Goal: Communication & Community: Answer question/provide support

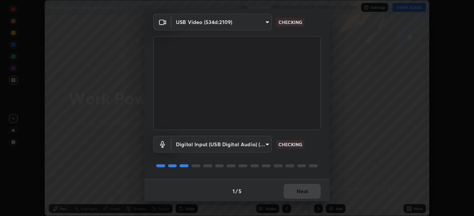
scroll to position [26, 0]
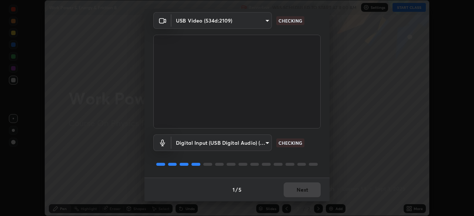
click at [300, 194] on div "1 / 5 Next" at bounding box center [236, 190] width 185 height 24
click at [299, 194] on div "1 / 5 Next" at bounding box center [236, 190] width 185 height 24
click at [299, 191] on div "1 / 5 Next" at bounding box center [236, 190] width 185 height 24
click at [299, 192] on div "1 / 5 Next" at bounding box center [236, 190] width 185 height 24
click at [296, 191] on div "1 / 5 Next" at bounding box center [236, 190] width 185 height 24
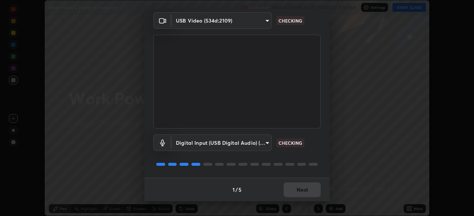
click at [296, 191] on div "1 / 5 Next" at bounding box center [236, 190] width 185 height 24
click at [296, 189] on div "1 / 5 Next" at bounding box center [236, 190] width 185 height 24
click at [295, 191] on div "1 / 5 Next" at bounding box center [236, 190] width 185 height 24
click at [296, 190] on div "1 / 5 Next" at bounding box center [236, 190] width 185 height 24
click at [296, 191] on div "1 / 5 Next" at bounding box center [236, 190] width 185 height 24
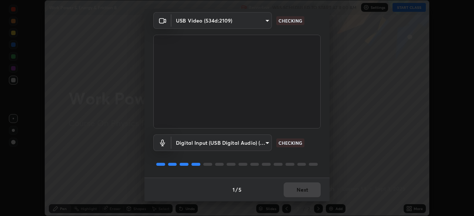
click at [296, 191] on div "1 / 5 Next" at bounding box center [236, 190] width 185 height 24
click at [297, 191] on div "1 / 5 Next" at bounding box center [236, 190] width 185 height 24
click at [300, 191] on div "1 / 5 Next" at bounding box center [236, 190] width 185 height 24
click at [301, 191] on div "1 / 5 Next" at bounding box center [236, 190] width 185 height 24
click at [300, 190] on button "Next" at bounding box center [301, 190] width 37 height 15
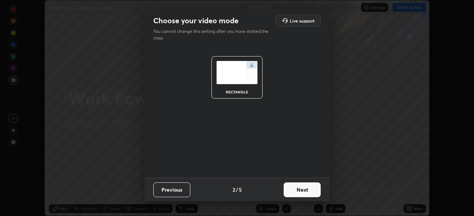
scroll to position [0, 0]
click at [306, 191] on button "Next" at bounding box center [301, 190] width 37 height 15
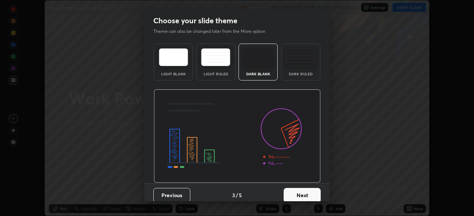
click at [307, 193] on button "Next" at bounding box center [301, 195] width 37 height 15
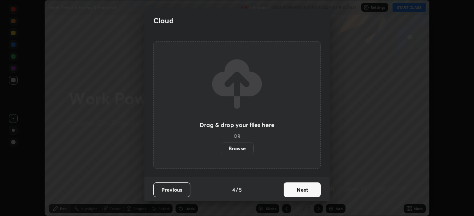
click at [304, 191] on button "Next" at bounding box center [301, 190] width 37 height 15
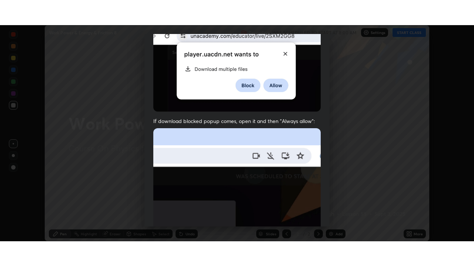
scroll to position [177, 0]
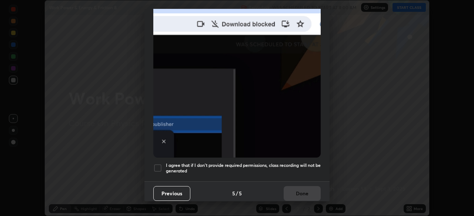
click at [196, 169] on h5 "I agree that if I don't provide required permissions, class recording will not …" at bounding box center [243, 168] width 155 height 11
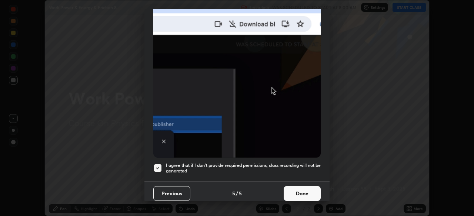
click at [296, 193] on button "Done" at bounding box center [301, 193] width 37 height 15
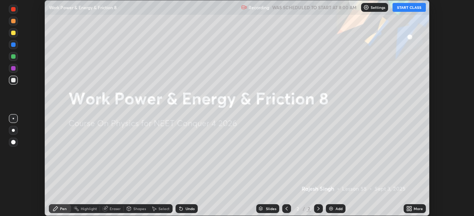
click at [411, 208] on icon at bounding box center [410, 208] width 2 height 2
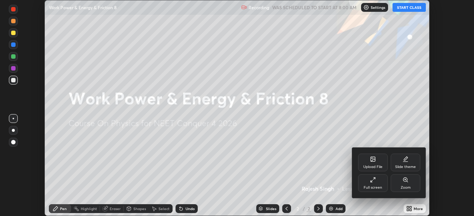
click at [374, 189] on div "Full screen" at bounding box center [372, 188] width 18 height 4
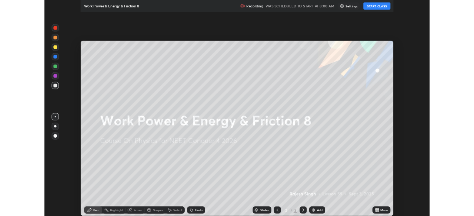
scroll to position [266, 474]
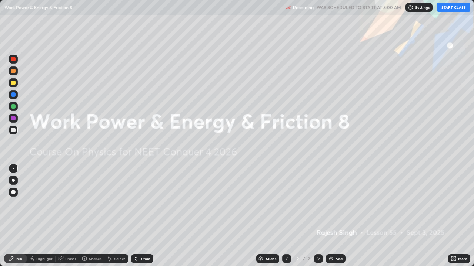
click at [447, 10] on button "START CLASS" at bounding box center [453, 7] width 33 height 9
click at [452, 216] on icon at bounding box center [452, 258] width 2 height 2
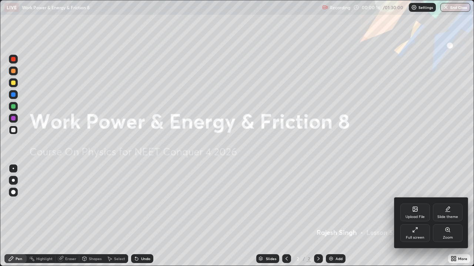
click at [413, 213] on div "Upload File" at bounding box center [415, 213] width 30 height 18
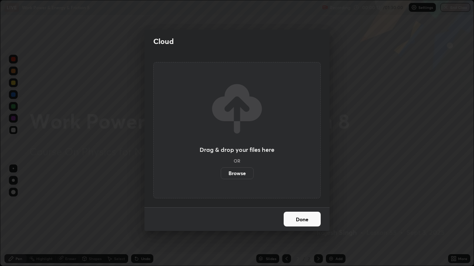
click at [246, 174] on label "Browse" at bounding box center [237, 174] width 33 height 12
click at [221, 174] on input "Browse" at bounding box center [221, 174] width 0 height 12
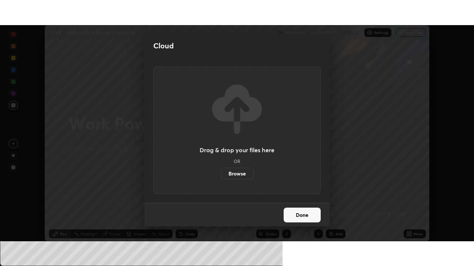
scroll to position [36783, 36526]
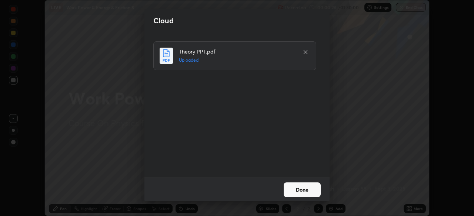
click at [297, 191] on button "Done" at bounding box center [301, 190] width 37 height 15
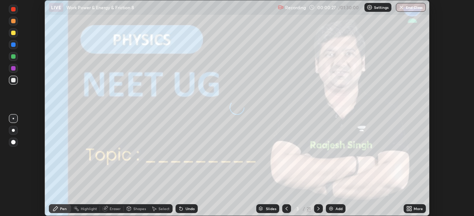
click at [407, 209] on icon at bounding box center [409, 209] width 6 height 6
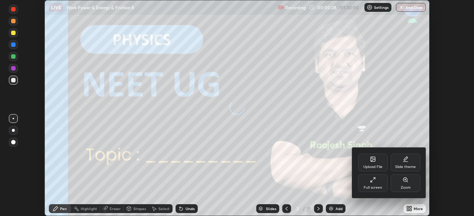
click at [375, 187] on div "Full screen" at bounding box center [372, 188] width 18 height 4
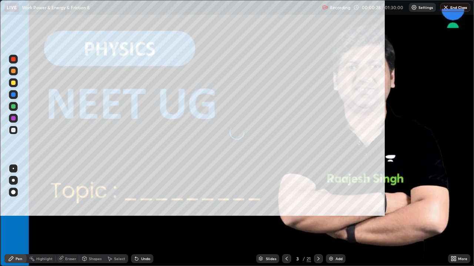
scroll to position [266, 474]
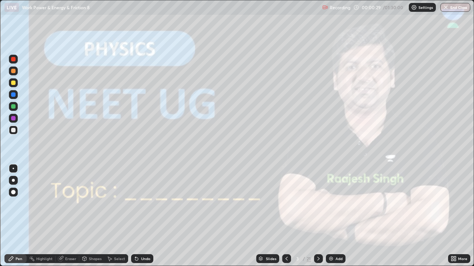
click at [318, 216] on icon at bounding box center [318, 259] width 2 height 4
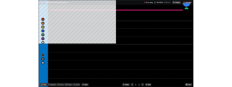
scroll to position [36733, 36526]
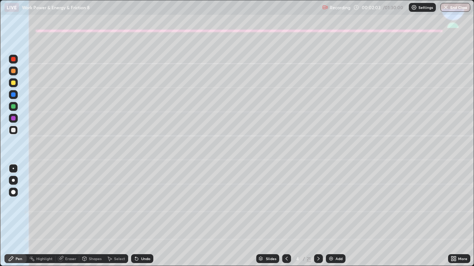
click at [12, 86] on div at bounding box center [13, 82] width 9 height 9
click at [13, 182] on div at bounding box center [13, 180] width 9 height 9
click at [12, 107] on div at bounding box center [13, 106] width 4 height 4
click at [13, 82] on div at bounding box center [13, 83] width 4 height 4
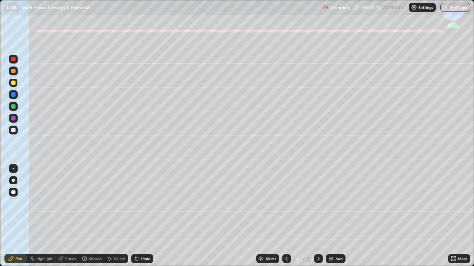
click at [135, 216] on icon at bounding box center [136, 259] width 3 height 3
click at [94, 216] on div "Shapes" at bounding box center [95, 259] width 13 height 4
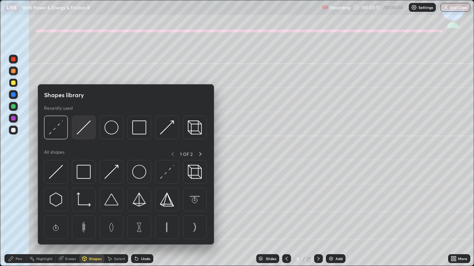
click at [79, 130] on img at bounding box center [84, 128] width 14 height 14
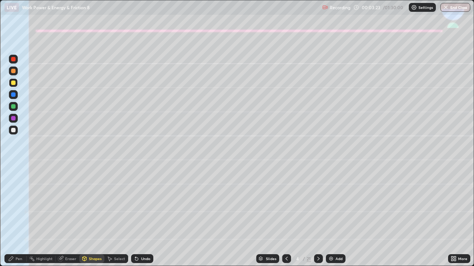
click at [10, 216] on div "Pen" at bounding box center [15, 259] width 22 height 9
click at [135, 216] on icon at bounding box center [135, 257] width 1 height 1
click at [131, 216] on div "Undo" at bounding box center [142, 259] width 22 height 9
click at [133, 216] on div "Undo" at bounding box center [142, 259] width 22 height 9
click at [137, 216] on icon at bounding box center [136, 259] width 3 height 3
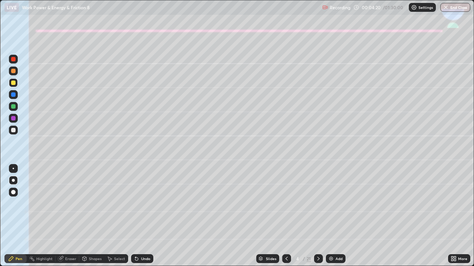
click at [140, 216] on div "Undo" at bounding box center [142, 259] width 22 height 9
click at [141, 216] on div "Undo" at bounding box center [142, 259] width 22 height 9
click at [10, 132] on div at bounding box center [13, 130] width 9 height 9
click at [148, 216] on div "Undo" at bounding box center [142, 259] width 22 height 9
click at [320, 216] on icon at bounding box center [318, 259] width 6 height 6
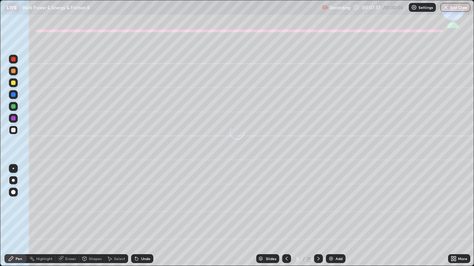
click at [286, 216] on icon at bounding box center [286, 259] width 6 height 6
click at [317, 216] on icon at bounding box center [318, 259] width 6 height 6
click at [13, 83] on div at bounding box center [13, 83] width 4 height 4
click at [90, 216] on div "Shapes" at bounding box center [95, 259] width 13 height 4
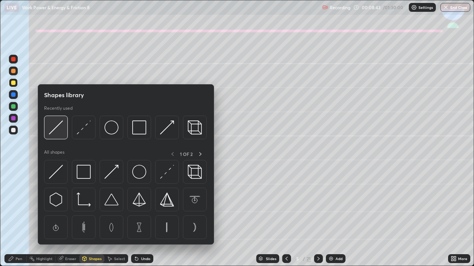
click at [58, 126] on img at bounding box center [56, 128] width 14 height 14
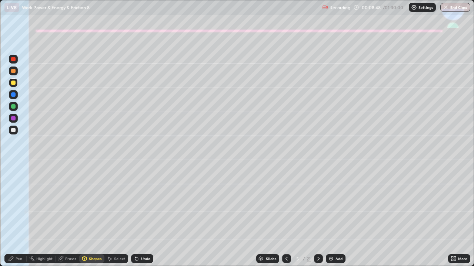
click at [14, 216] on div "Pen" at bounding box center [15, 259] width 22 height 9
click at [132, 216] on div "Undo" at bounding box center [142, 259] width 22 height 9
click at [11, 97] on div at bounding box center [13, 94] width 9 height 9
click at [13, 131] on div at bounding box center [13, 130] width 4 height 4
click at [16, 84] on div at bounding box center [13, 82] width 9 height 9
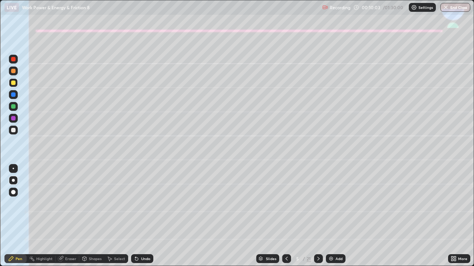
click at [15, 74] on div at bounding box center [13, 71] width 9 height 9
click at [13, 83] on div at bounding box center [13, 83] width 4 height 4
click at [13, 131] on div at bounding box center [13, 130] width 4 height 4
click at [91, 216] on div "Shapes" at bounding box center [95, 259] width 13 height 4
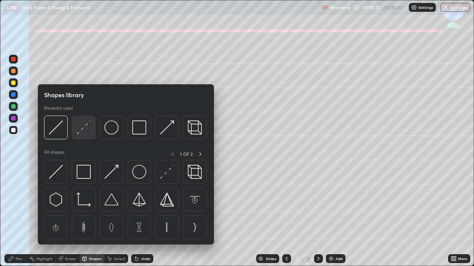
click at [79, 133] on img at bounding box center [84, 128] width 14 height 14
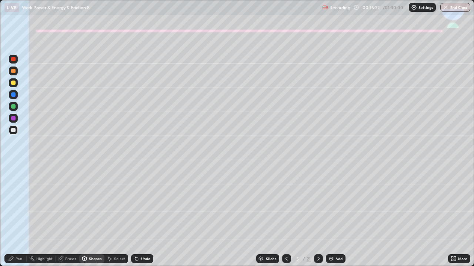
click at [10, 117] on div at bounding box center [13, 118] width 9 height 9
click at [317, 216] on icon at bounding box center [318, 259] width 6 height 6
click at [14, 71] on div at bounding box center [13, 71] width 4 height 4
click at [12, 83] on div at bounding box center [13, 83] width 4 height 4
click at [13, 216] on icon at bounding box center [11, 259] width 6 height 6
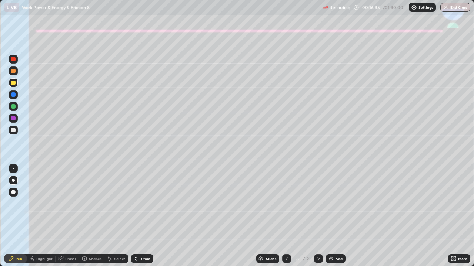
click at [141, 216] on div "Undo" at bounding box center [145, 259] width 9 height 4
click at [135, 216] on icon at bounding box center [136, 259] width 3 height 3
click at [141, 216] on div "Undo" at bounding box center [145, 259] width 9 height 4
click at [135, 216] on icon at bounding box center [135, 257] width 1 height 1
click at [68, 216] on div "Eraser" at bounding box center [70, 259] width 11 height 4
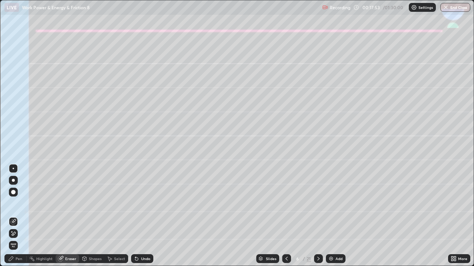
click at [16, 216] on div "Pen" at bounding box center [19, 259] width 7 height 4
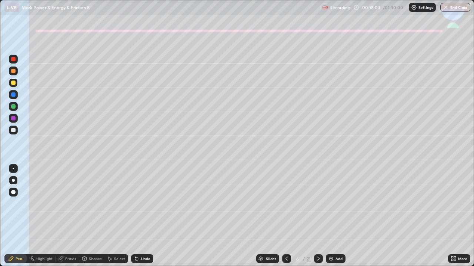
click at [141, 216] on div "Undo" at bounding box center [145, 259] width 9 height 4
click at [11, 129] on div at bounding box center [13, 130] width 4 height 4
click at [11, 86] on div at bounding box center [13, 82] width 9 height 9
click at [14, 130] on div at bounding box center [13, 130] width 4 height 4
click at [320, 216] on icon at bounding box center [318, 259] width 6 height 6
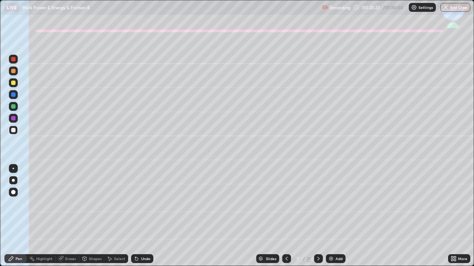
click at [14, 83] on div at bounding box center [13, 83] width 4 height 4
click at [15, 181] on div at bounding box center [13, 180] width 9 height 9
click at [135, 216] on icon at bounding box center [136, 259] width 3 height 3
click at [131, 216] on div "Undo" at bounding box center [142, 259] width 22 height 9
click at [135, 216] on icon at bounding box center [135, 257] width 1 height 1
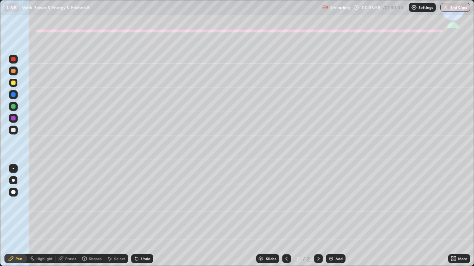
click at [135, 216] on icon at bounding box center [135, 257] width 1 height 1
click at [135, 216] on icon at bounding box center [136, 259] width 3 height 3
click at [135, 216] on icon at bounding box center [135, 257] width 1 height 1
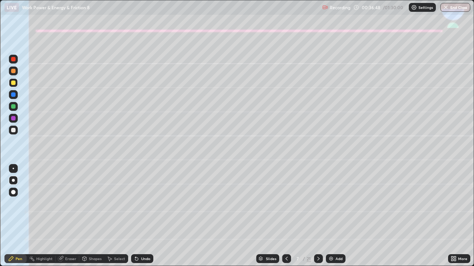
click at [12, 94] on div at bounding box center [13, 94] width 4 height 4
click at [89, 216] on div "Shapes" at bounding box center [95, 259] width 13 height 4
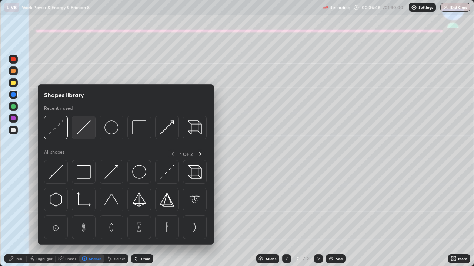
click at [79, 134] on img at bounding box center [84, 128] width 14 height 14
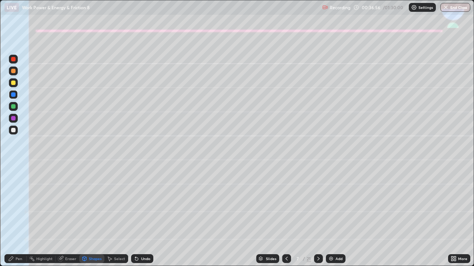
click at [68, 216] on div "Eraser" at bounding box center [70, 259] width 11 height 4
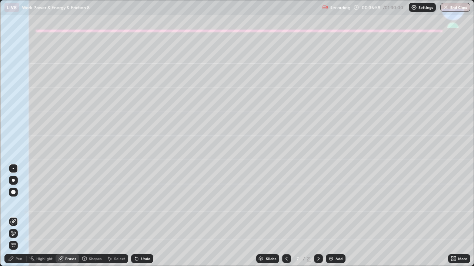
click at [16, 216] on div "Pen" at bounding box center [15, 259] width 22 height 9
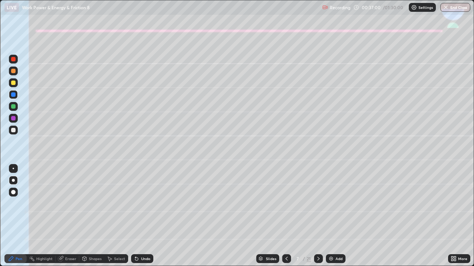
click at [15, 82] on div at bounding box center [13, 83] width 4 height 4
click at [10, 131] on div at bounding box center [13, 130] width 9 height 9
click at [90, 216] on div "Shapes" at bounding box center [95, 259] width 13 height 4
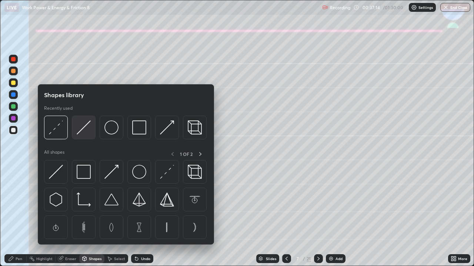
click at [80, 131] on img at bounding box center [84, 128] width 14 height 14
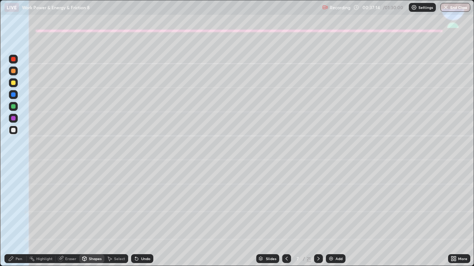
click at [11, 83] on div at bounding box center [13, 83] width 4 height 4
click at [15, 216] on div "Pen" at bounding box center [15, 259] width 22 height 9
click at [11, 130] on div at bounding box center [13, 130] width 4 height 4
click at [93, 216] on div "Shapes" at bounding box center [95, 259] width 13 height 4
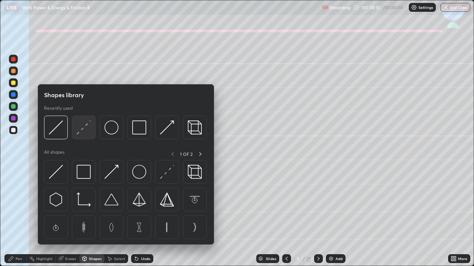
click at [83, 130] on img at bounding box center [84, 128] width 14 height 14
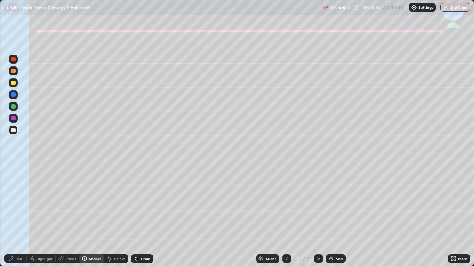
click at [15, 120] on div at bounding box center [13, 118] width 9 height 9
click at [18, 216] on div "Pen" at bounding box center [19, 259] width 7 height 4
click at [15, 105] on div at bounding box center [13, 106] width 4 height 4
click at [11, 132] on div at bounding box center [13, 130] width 9 height 9
click at [318, 216] on icon at bounding box center [318, 259] width 6 height 6
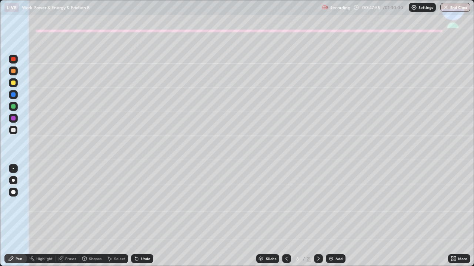
click at [285, 216] on icon at bounding box center [286, 259] width 6 height 6
click at [316, 216] on icon at bounding box center [318, 259] width 6 height 6
click at [13, 83] on div at bounding box center [13, 83] width 4 height 4
click at [91, 216] on div "Shapes" at bounding box center [95, 259] width 13 height 4
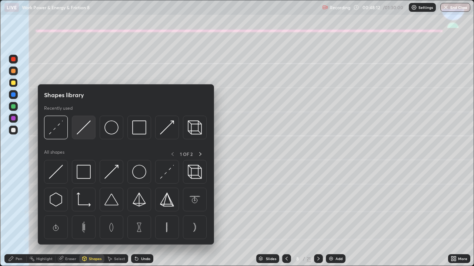
click at [83, 128] on img at bounding box center [84, 128] width 14 height 14
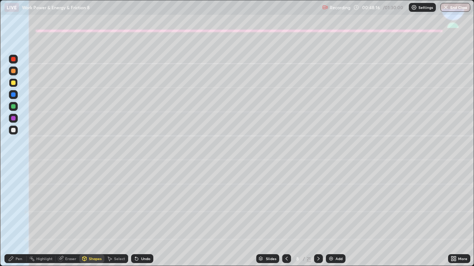
click at [18, 216] on div "Pen" at bounding box center [19, 259] width 7 height 4
click at [11, 129] on div at bounding box center [13, 130] width 4 height 4
click at [13, 83] on div at bounding box center [13, 83] width 4 height 4
click at [143, 216] on div "Undo" at bounding box center [142, 259] width 22 height 9
click at [144, 216] on div "Undo" at bounding box center [145, 259] width 9 height 4
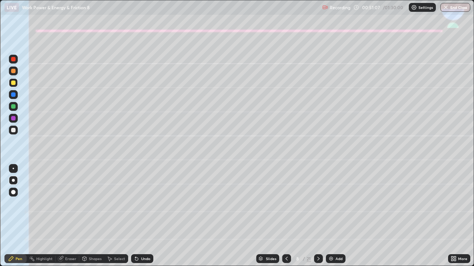
click at [92, 216] on div "Shapes" at bounding box center [95, 259] width 13 height 4
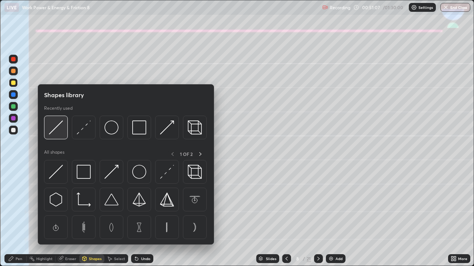
click at [53, 129] on img at bounding box center [56, 128] width 14 height 14
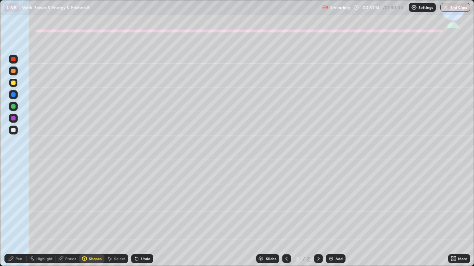
click at [18, 216] on div "Pen" at bounding box center [15, 259] width 22 height 9
click at [20, 216] on div "Pen" at bounding box center [19, 259] width 7 height 4
click at [14, 133] on div at bounding box center [13, 130] width 9 height 9
click at [91, 216] on div "Shapes" at bounding box center [95, 259] width 13 height 4
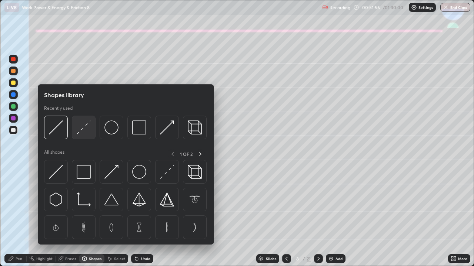
click at [83, 125] on img at bounding box center [84, 128] width 14 height 14
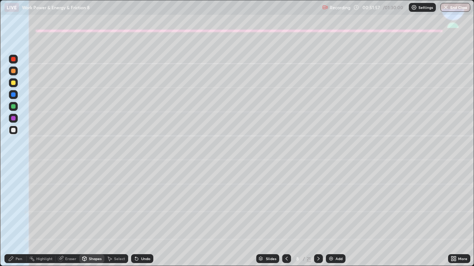
click at [10, 118] on div at bounding box center [13, 118] width 9 height 9
click at [317, 216] on icon at bounding box center [318, 259] width 6 height 6
click at [14, 107] on div at bounding box center [13, 106] width 4 height 4
click at [13, 83] on div at bounding box center [13, 83] width 4 height 4
click at [12, 216] on icon at bounding box center [11, 259] width 6 height 6
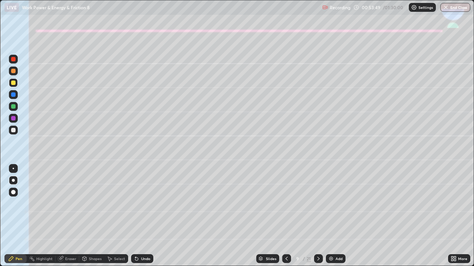
click at [94, 216] on div "Shapes" at bounding box center [95, 259] width 13 height 4
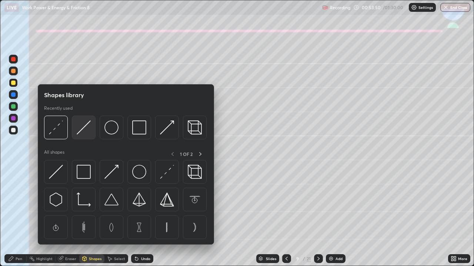
click at [82, 129] on img at bounding box center [84, 128] width 14 height 14
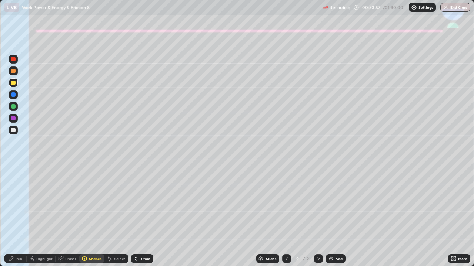
click at [15, 216] on div "Pen" at bounding box center [15, 259] width 22 height 9
click at [137, 216] on div "Undo" at bounding box center [142, 259] width 22 height 9
click at [10, 131] on div at bounding box center [13, 130] width 9 height 9
click at [14, 85] on div at bounding box center [13, 82] width 9 height 9
click at [13, 130] on div at bounding box center [13, 130] width 4 height 4
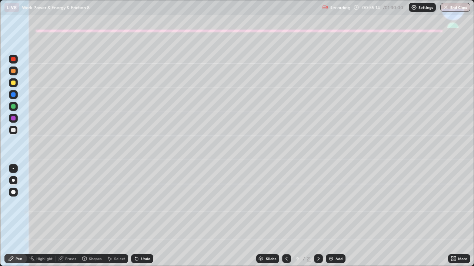
click at [97, 216] on div "Shapes" at bounding box center [95, 259] width 13 height 4
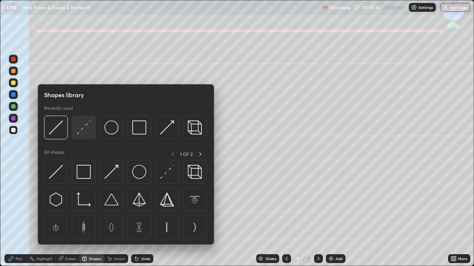
click at [81, 132] on img at bounding box center [84, 128] width 14 height 14
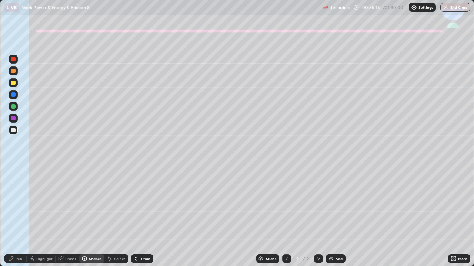
click at [13, 118] on div at bounding box center [13, 118] width 4 height 4
click at [13, 216] on icon at bounding box center [11, 259] width 6 height 6
click at [12, 105] on div at bounding box center [13, 106] width 4 height 4
click at [149, 216] on div "Undo" at bounding box center [145, 259] width 9 height 4
click at [146, 216] on div "Undo" at bounding box center [145, 259] width 9 height 4
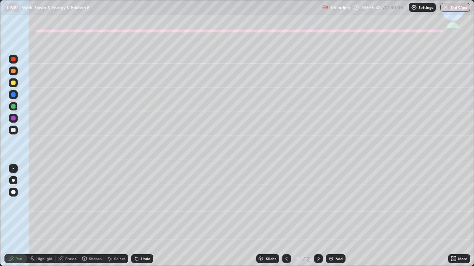
click at [144, 216] on div "Undo" at bounding box center [142, 259] width 22 height 9
click at [144, 216] on div "Undo" at bounding box center [145, 259] width 9 height 4
click at [141, 216] on div "Undo" at bounding box center [145, 259] width 9 height 4
click at [146, 216] on div "Undo" at bounding box center [142, 259] width 22 height 9
click at [16, 74] on div at bounding box center [13, 71] width 9 height 9
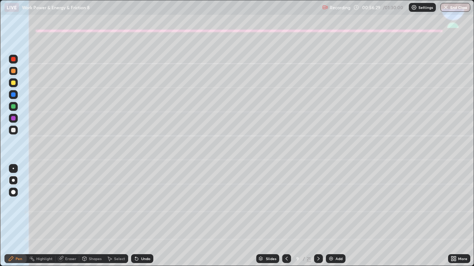
click at [15, 108] on div at bounding box center [13, 106] width 4 height 4
click at [12, 132] on div at bounding box center [13, 130] width 9 height 9
click at [14, 107] on div at bounding box center [13, 106] width 4 height 4
click at [12, 132] on div at bounding box center [13, 130] width 9 height 9
click at [146, 216] on div "Undo" at bounding box center [145, 259] width 9 height 4
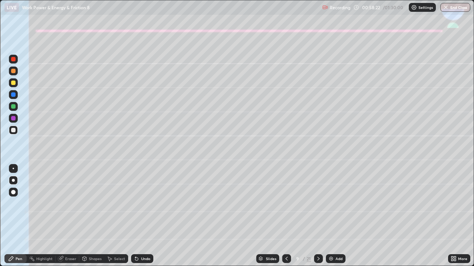
click at [11, 71] on div at bounding box center [13, 71] width 4 height 4
click at [13, 130] on div at bounding box center [13, 130] width 4 height 4
click at [317, 216] on icon at bounding box center [318, 259] width 6 height 6
click at [286, 216] on icon at bounding box center [286, 259] width 6 height 6
click at [317, 216] on icon at bounding box center [318, 259] width 6 height 6
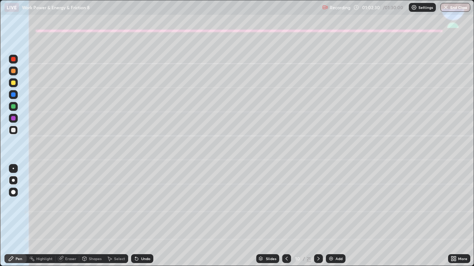
click at [13, 83] on div at bounding box center [13, 83] width 4 height 4
click at [282, 216] on div at bounding box center [286, 259] width 9 height 9
click at [318, 216] on icon at bounding box center [318, 259] width 6 height 6
click at [92, 216] on div "Shapes" at bounding box center [95, 259] width 13 height 4
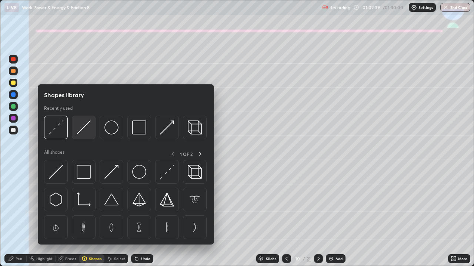
click at [83, 128] on img at bounding box center [84, 128] width 14 height 14
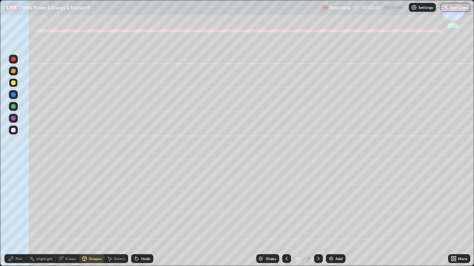
click at [13, 216] on div "Pen" at bounding box center [15, 259] width 22 height 9
click at [95, 216] on div "Shapes" at bounding box center [95, 259] width 13 height 4
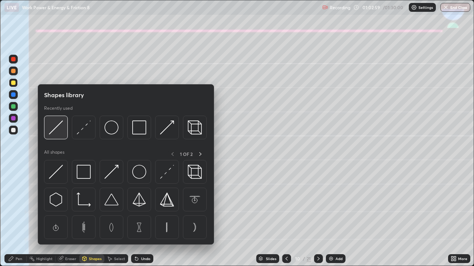
click at [55, 128] on img at bounding box center [56, 128] width 14 height 14
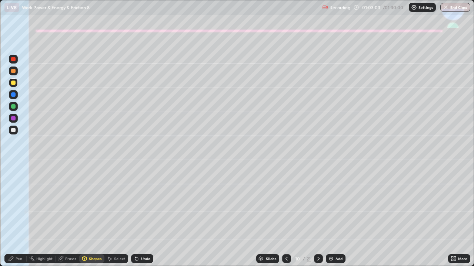
click at [13, 216] on icon at bounding box center [11, 259] width 4 height 4
click at [12, 131] on div at bounding box center [13, 130] width 4 height 4
click at [13, 95] on div at bounding box center [13, 94] width 4 height 4
click at [13, 192] on div at bounding box center [13, 192] width 4 height 4
click at [14, 192] on div at bounding box center [13, 192] width 4 height 4
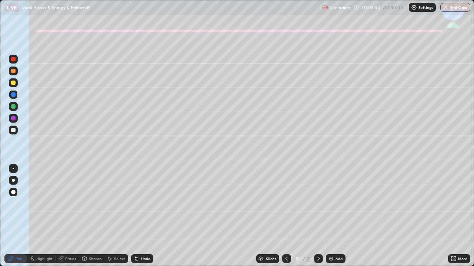
click at [13, 179] on div at bounding box center [13, 180] width 3 height 3
click at [13, 132] on div at bounding box center [13, 130] width 4 height 4
click at [146, 216] on div "Undo" at bounding box center [145, 259] width 9 height 4
click at [145, 216] on div "Undo" at bounding box center [145, 259] width 9 height 4
click at [9, 119] on div at bounding box center [13, 118] width 9 height 9
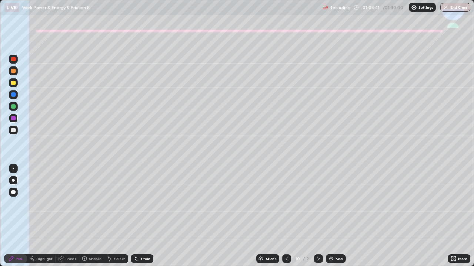
click at [10, 82] on div at bounding box center [13, 82] width 9 height 9
click at [95, 216] on div "Shapes" at bounding box center [95, 259] width 13 height 4
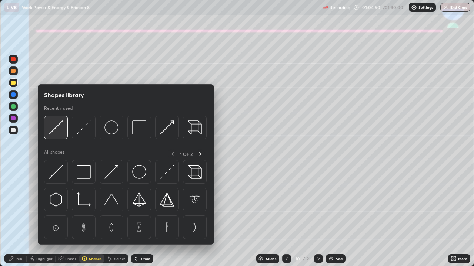
click at [55, 126] on img at bounding box center [56, 128] width 14 height 14
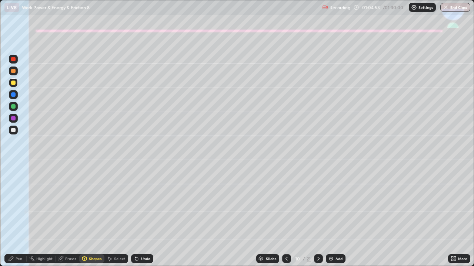
click at [145, 216] on div "Undo" at bounding box center [145, 259] width 9 height 4
click at [20, 216] on div "Pen" at bounding box center [19, 259] width 7 height 4
click at [14, 129] on div at bounding box center [13, 130] width 4 height 4
click at [143, 216] on div "Undo" at bounding box center [145, 259] width 9 height 4
click at [142, 216] on div "Undo" at bounding box center [142, 259] width 22 height 9
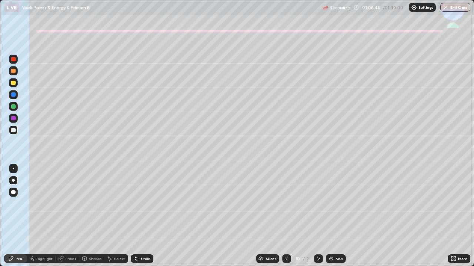
click at [145, 216] on div "Undo" at bounding box center [145, 259] width 9 height 4
click at [146, 216] on div "Undo" at bounding box center [142, 259] width 22 height 9
click at [13, 108] on div at bounding box center [13, 106] width 4 height 4
click at [318, 216] on icon at bounding box center [318, 259] width 6 height 6
click at [10, 95] on div at bounding box center [13, 94] width 9 height 9
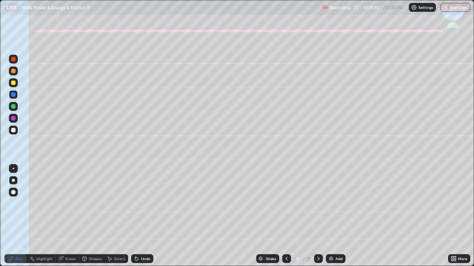
click at [10, 83] on div at bounding box center [13, 82] width 9 height 9
click at [93, 216] on div "Shapes" at bounding box center [95, 259] width 13 height 4
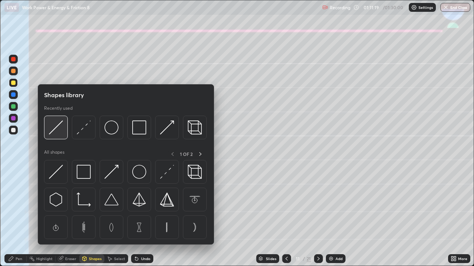
click at [55, 128] on img at bounding box center [56, 128] width 14 height 14
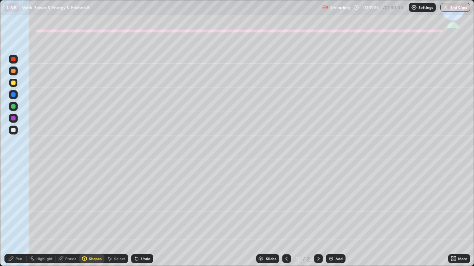
click at [14, 216] on div "Pen" at bounding box center [15, 259] width 22 height 9
click at [137, 216] on icon at bounding box center [136, 259] width 3 height 3
click at [135, 216] on icon at bounding box center [135, 257] width 1 height 1
click at [135, 216] on icon at bounding box center [137, 259] width 6 height 6
click at [16, 129] on div at bounding box center [13, 130] width 9 height 9
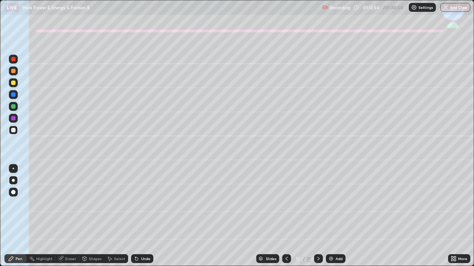
click at [145, 216] on div "Undo" at bounding box center [145, 259] width 9 height 4
click at [141, 216] on div "Undo" at bounding box center [145, 259] width 9 height 4
click at [138, 216] on icon at bounding box center [137, 259] width 6 height 6
click at [139, 216] on div "Undo" at bounding box center [142, 259] width 22 height 9
click at [135, 216] on icon at bounding box center [136, 259] width 3 height 3
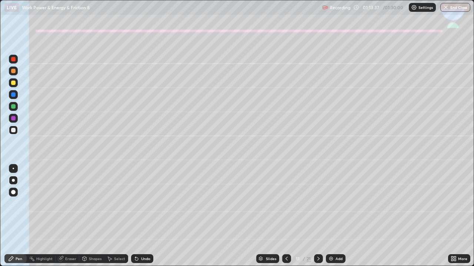
click at [138, 216] on div "Undo" at bounding box center [142, 259] width 22 height 9
click at [12, 84] on div at bounding box center [13, 83] width 4 height 4
click at [65, 216] on div "Eraser" at bounding box center [70, 259] width 11 height 4
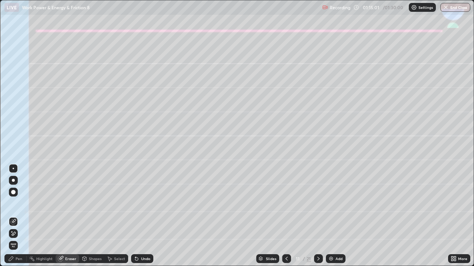
click at [16, 216] on div "Pen" at bounding box center [19, 259] width 7 height 4
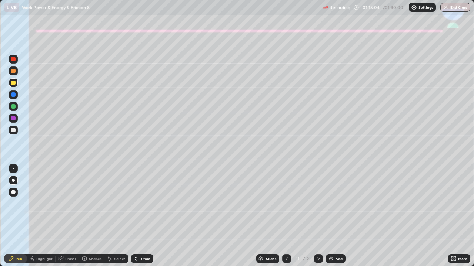
click at [13, 130] on div at bounding box center [13, 130] width 4 height 4
click at [74, 216] on div "Eraser" at bounding box center [70, 259] width 11 height 4
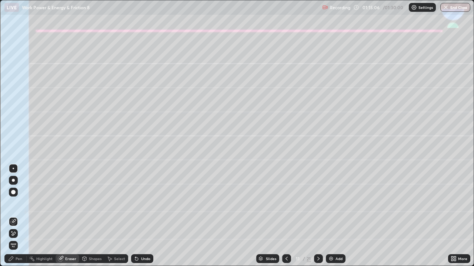
click at [63, 216] on div "Eraser" at bounding box center [67, 259] width 24 height 9
click at [18, 216] on div "Pen" at bounding box center [15, 259] width 22 height 9
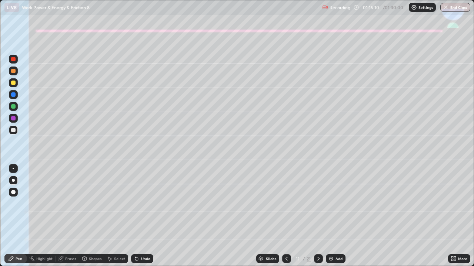
click at [15, 132] on div at bounding box center [13, 130] width 9 height 9
click at [13, 107] on div at bounding box center [13, 106] width 4 height 4
click at [11, 133] on div at bounding box center [13, 130] width 9 height 9
click at [61, 216] on icon at bounding box center [61, 258] width 4 height 4
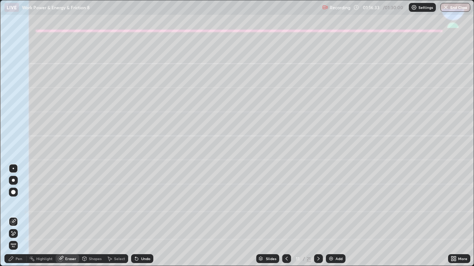
click at [18, 216] on div "Pen" at bounding box center [19, 259] width 7 height 4
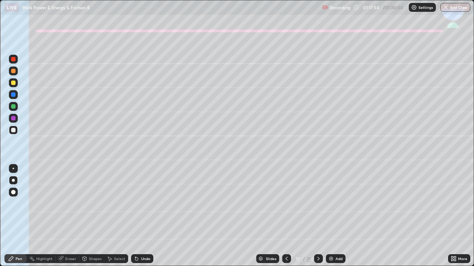
click at [319, 216] on div at bounding box center [318, 259] width 9 height 9
click at [13, 83] on div at bounding box center [13, 83] width 4 height 4
click at [9, 131] on div at bounding box center [13, 130] width 9 height 9
click at [13, 107] on div at bounding box center [13, 106] width 4 height 4
click at [13, 130] on div at bounding box center [13, 130] width 4 height 4
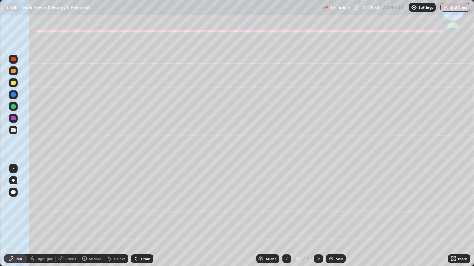
click at [138, 216] on icon at bounding box center [137, 259] width 6 height 6
click at [142, 216] on div "Undo" at bounding box center [142, 259] width 22 height 9
click at [144, 216] on div "Undo" at bounding box center [145, 259] width 9 height 4
click at [316, 216] on icon at bounding box center [318, 259] width 6 height 6
click at [14, 83] on div at bounding box center [13, 83] width 4 height 4
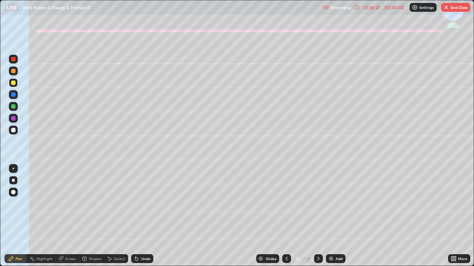
click at [12, 132] on div at bounding box center [13, 130] width 4 height 4
click at [452, 8] on button "End Class" at bounding box center [455, 7] width 29 height 9
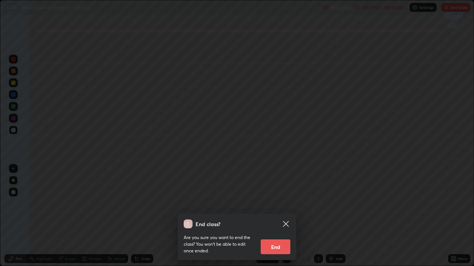
click at [280, 216] on button "End" at bounding box center [275, 247] width 30 height 15
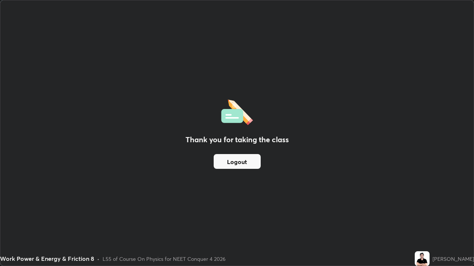
click at [222, 161] on button "Logout" at bounding box center [236, 161] width 47 height 15
click at [218, 158] on button "Logout" at bounding box center [236, 161] width 47 height 15
click at [215, 157] on button "Logout" at bounding box center [236, 161] width 47 height 15
click at [215, 156] on button "Logout" at bounding box center [236, 161] width 47 height 15
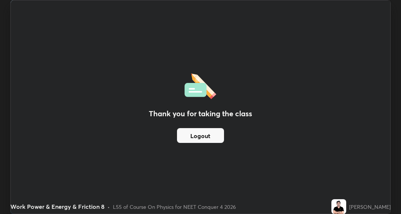
scroll to position [214, 401]
click at [203, 134] on button "Logout" at bounding box center [200, 135] width 47 height 15
click at [203, 136] on button "Logout" at bounding box center [200, 135] width 47 height 15
click at [202, 138] on button "Logout" at bounding box center [200, 135] width 47 height 15
click at [203, 138] on button "Logout" at bounding box center [200, 135] width 47 height 15
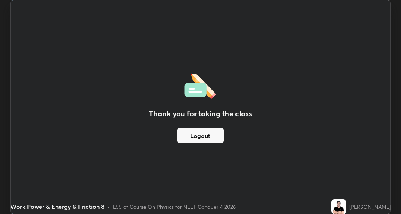
click at [138, 74] on div "Thank you for taking the class Logout" at bounding box center [201, 106] width 380 height 213
